Goal: Transaction & Acquisition: Purchase product/service

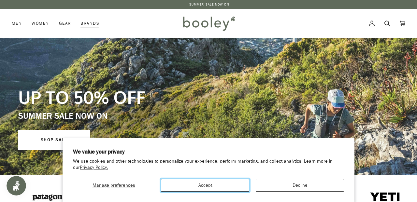
click at [221, 182] on button "Accept" at bounding box center [205, 185] width 88 height 13
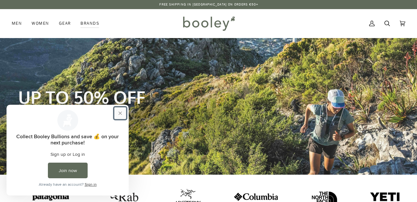
click at [119, 112] on button "Close prompt" at bounding box center [120, 113] width 12 height 12
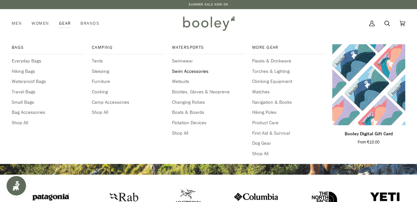
click at [192, 70] on span "Swim Accessories" at bounding box center [208, 71] width 73 height 7
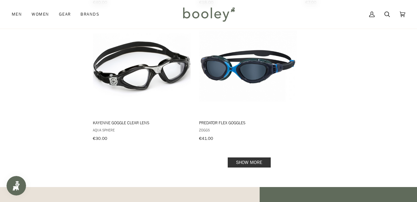
scroll to position [915, 0]
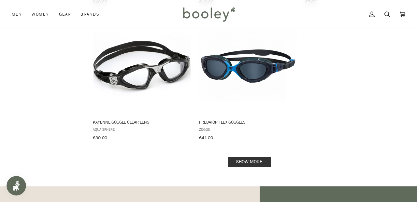
click at [254, 157] on link "Show more" at bounding box center [249, 162] width 43 height 10
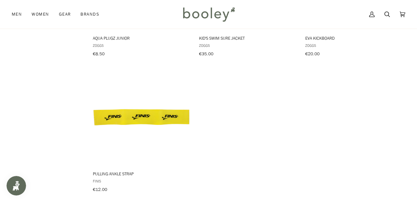
scroll to position [1875, 0]
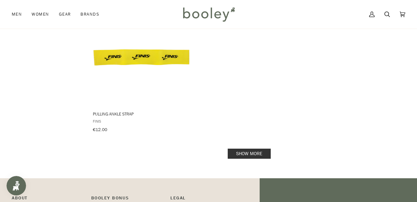
click at [243, 149] on link "Show more" at bounding box center [249, 154] width 43 height 10
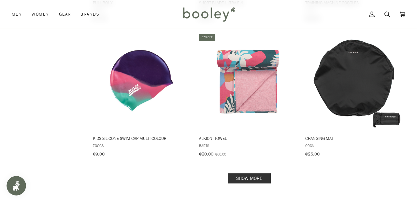
scroll to position [2669, 0]
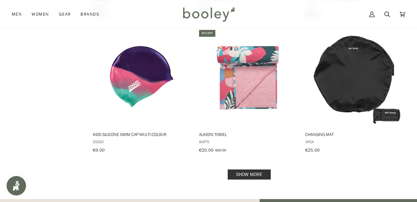
click at [243, 170] on link "Show more" at bounding box center [249, 175] width 43 height 10
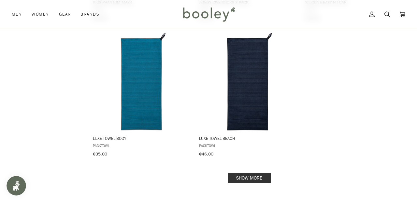
scroll to position [3617, 0]
click at [248, 173] on link "Show more" at bounding box center [249, 178] width 43 height 10
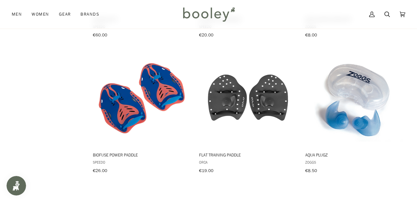
scroll to position [3056, 0]
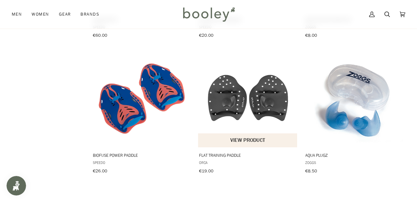
click at [209, 152] on span "Flat Training Paddle" at bounding box center [248, 155] width 98 height 6
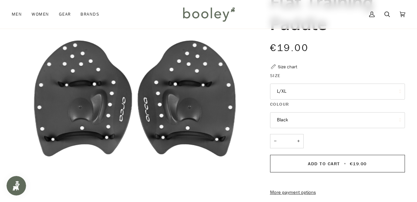
click at [294, 90] on button "L/XL" at bounding box center [337, 92] width 135 height 16
click at [321, 73] on legend "Size" at bounding box center [337, 77] width 135 height 10
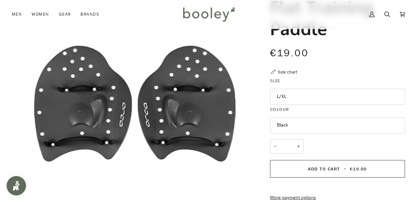
scroll to position [62, 0]
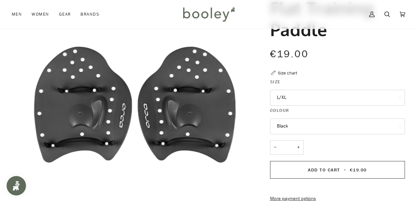
click at [306, 127] on button "Black" at bounding box center [337, 127] width 135 height 16
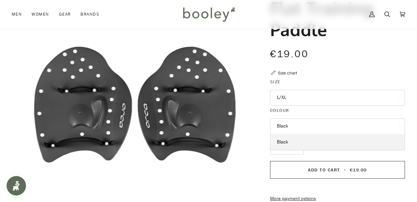
click at [306, 127] on button "Black" at bounding box center [337, 127] width 135 height 16
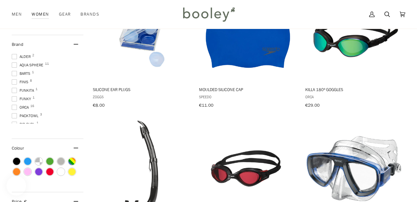
scroll to position [166, 0]
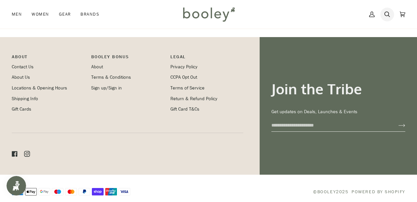
scroll to position [268, 0]
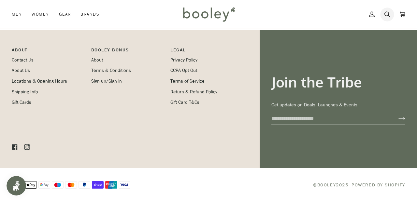
click at [389, 13] on icon at bounding box center [387, 14] width 6 height 10
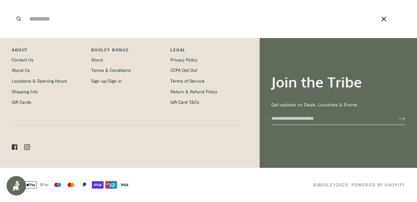
scroll to position [4437, 0]
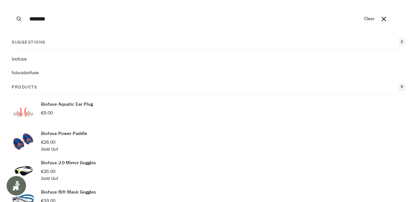
type input "*******"
click at [66, 133] on p "Biofuse Power Paddle" at bounding box center [64, 133] width 46 height 7
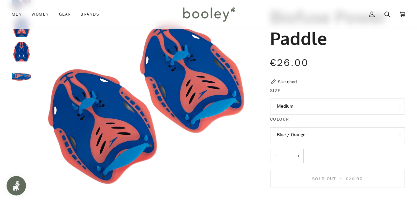
scroll to position [54, 0]
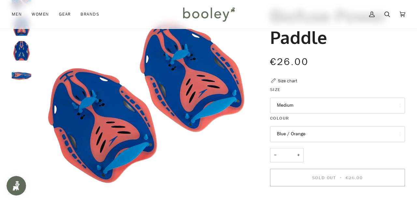
click at [307, 132] on button "Blue / Orange" at bounding box center [337, 134] width 135 height 16
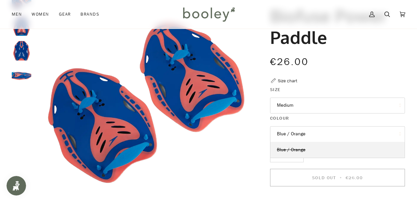
click at [323, 159] on div "− * +" at bounding box center [337, 158] width 135 height 21
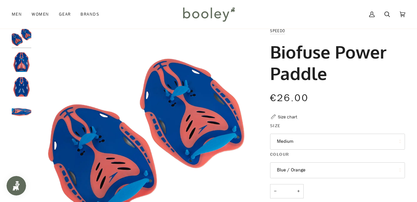
scroll to position [18, 0]
